Goal: Information Seeking & Learning: Learn about a topic

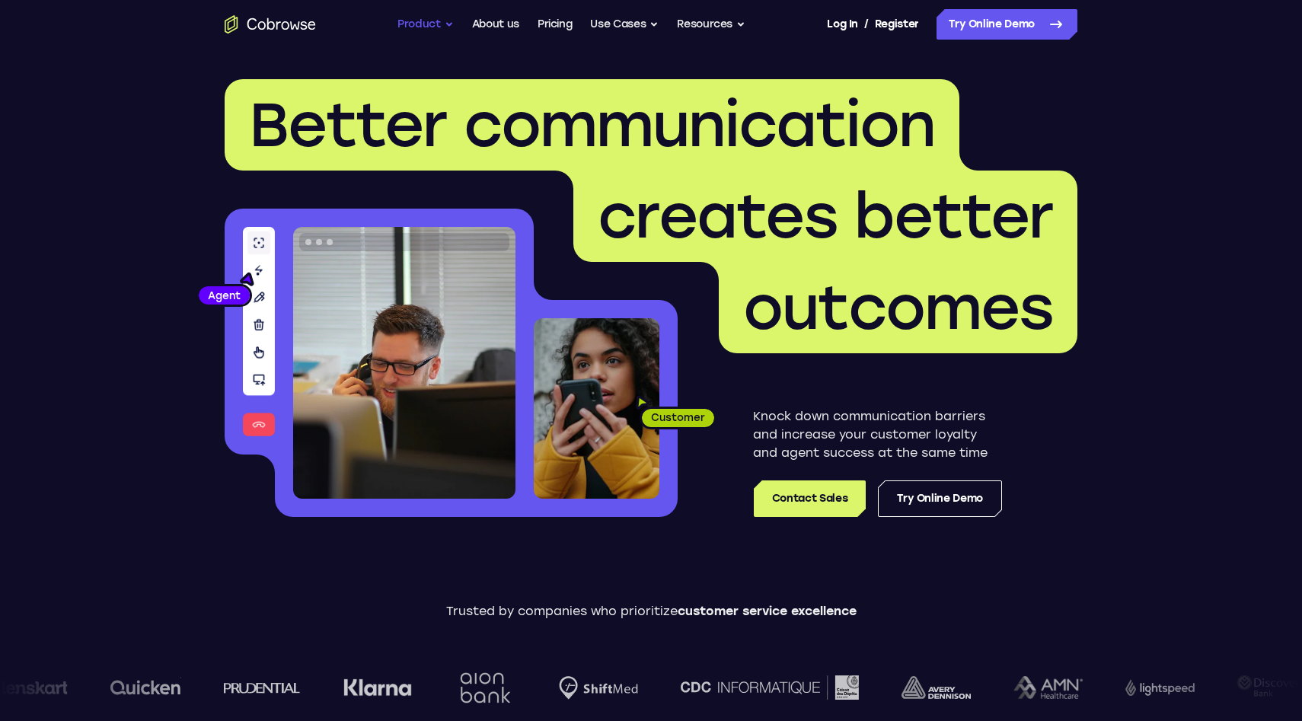
click at [427, 17] on button "Product" at bounding box center [425, 24] width 56 height 30
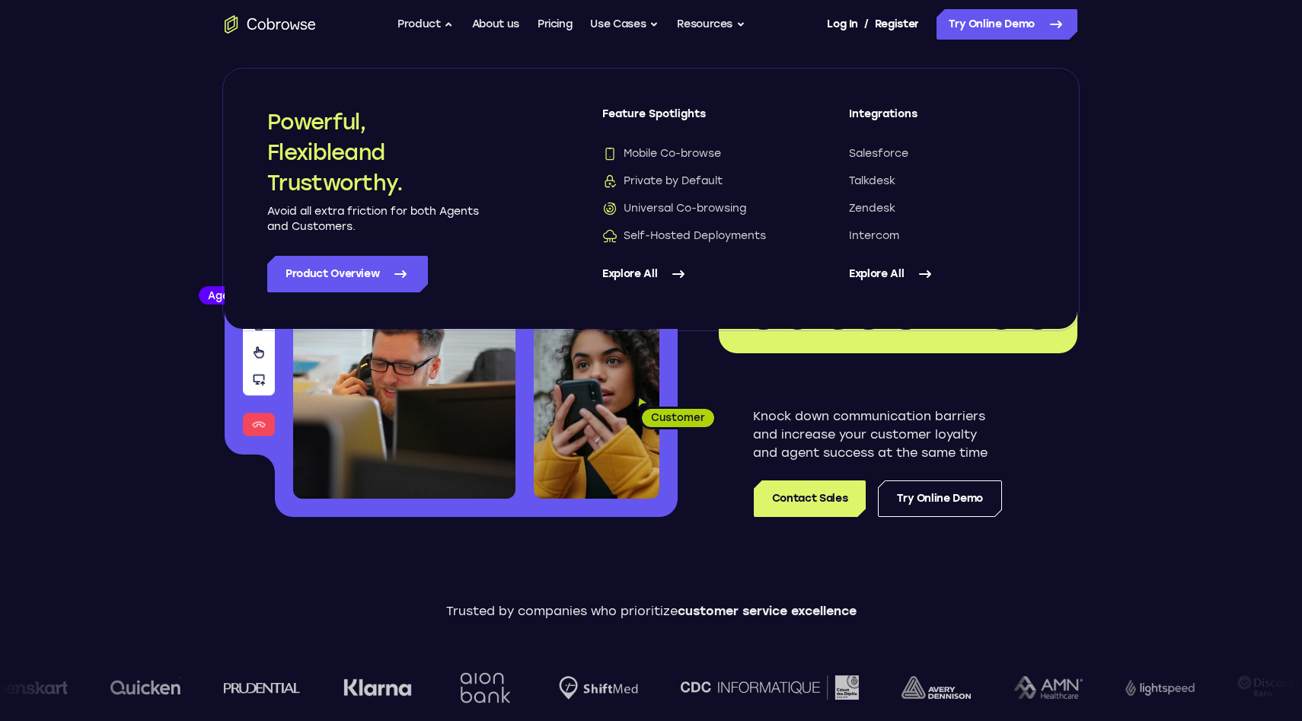
click at [665, 270] on link "Explore All" at bounding box center [695, 274] width 186 height 37
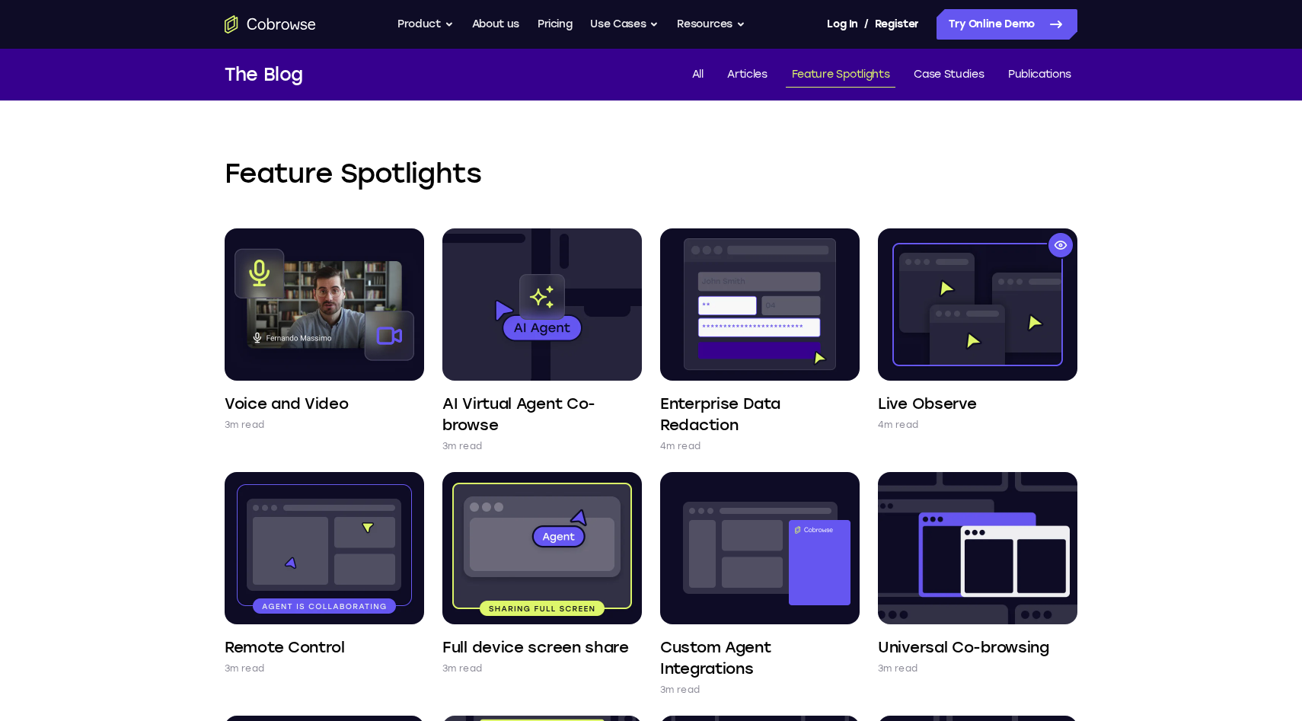
scroll to position [238, 0]
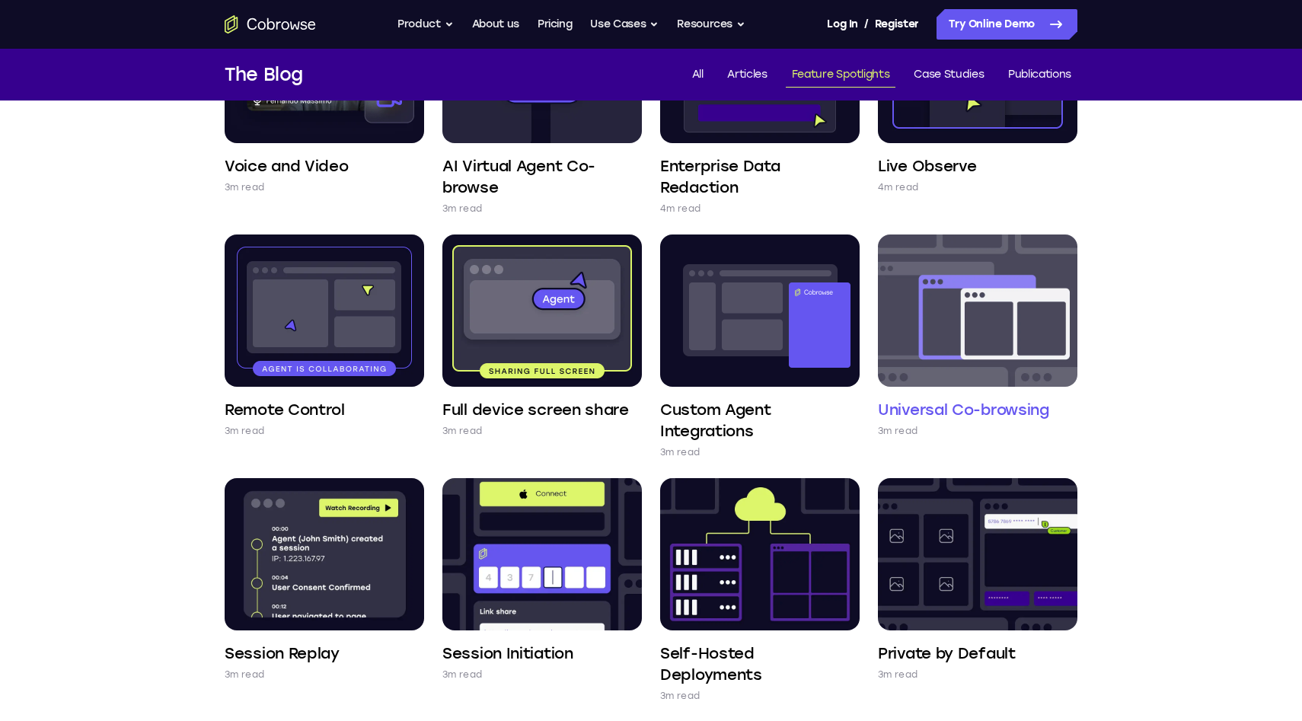
click at [1013, 365] on img at bounding box center [977, 311] width 199 height 152
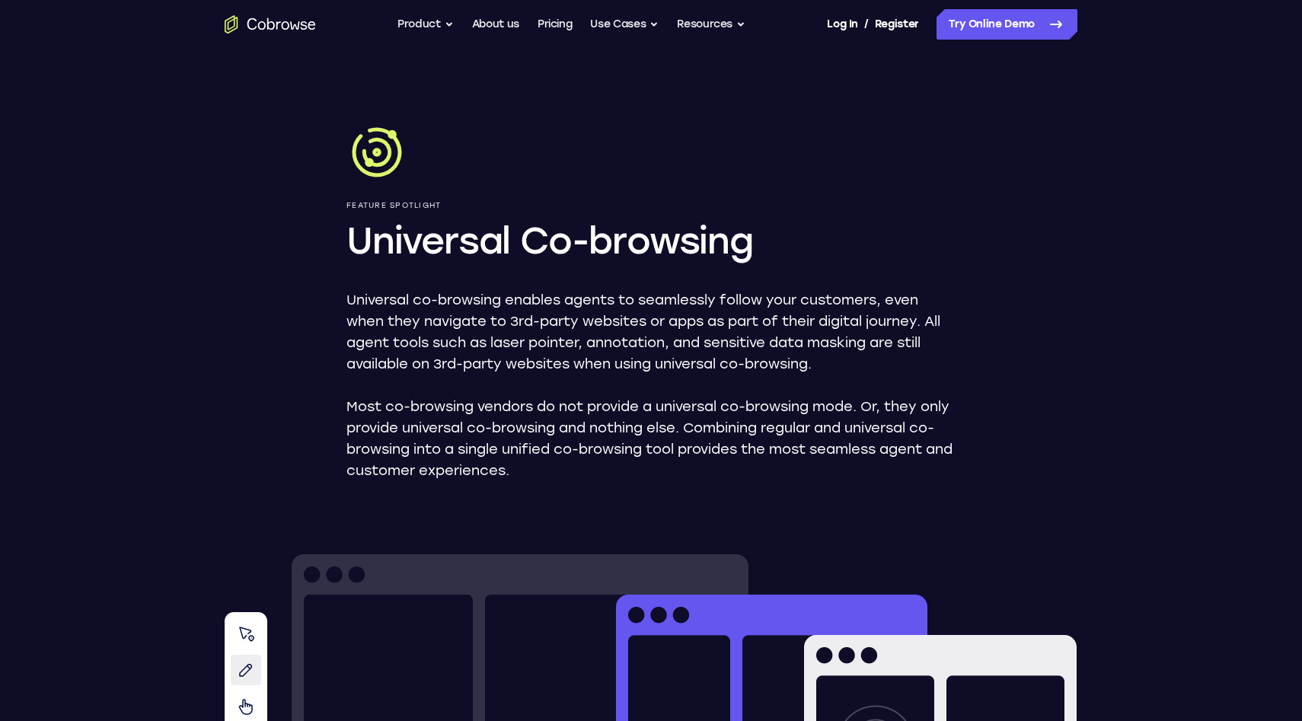
click at [633, 312] on p "Universal co-browsing enables agents to seamlessly follow your customers, even …" at bounding box center [650, 331] width 609 height 85
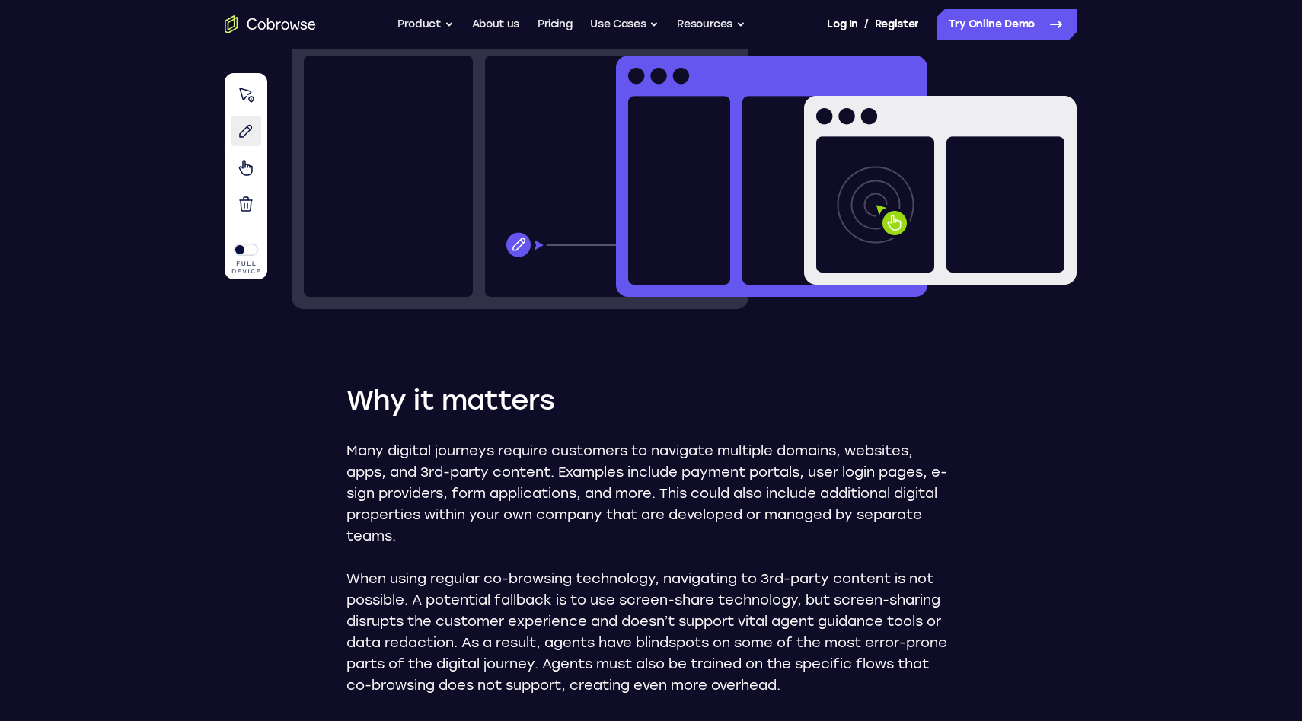
scroll to position [540, 0]
